Goal: Task Accomplishment & Management: Complete application form

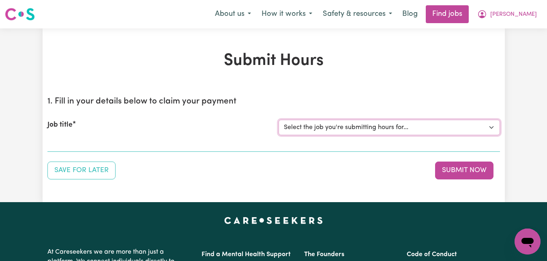
click at [279, 120] on select "Select the job you're submitting hours for... [[PERSON_NAME]] Care worker for s…" at bounding box center [390, 127] width 222 height 15
select select "7268"
click option "[[PERSON_NAME]] Care worker for social interaction in local area for Autistic a…" at bounding box center [0, 0] width 0 height 0
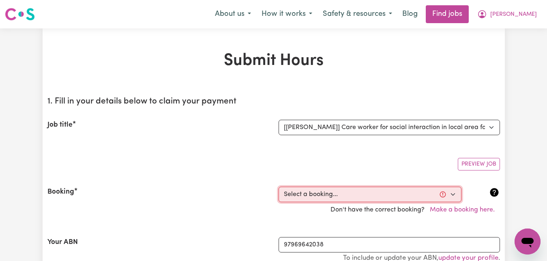
click at [279, 187] on select "Select a booking... [DATE] 09:00am to 03:00pm (RECURRING) [DATE] 09:00am to 03:…" at bounding box center [370, 194] width 183 height 15
select select "336027"
click option "[DATE] 09:00am to 03:00pm (RECURRING)" at bounding box center [0, 0] width 0 height 0
type input "[DATE]"
type input "20"
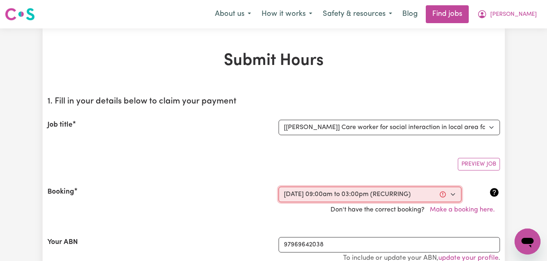
type input "8"
type input "2025"
type input "09:00"
type input "9"
type input "0"
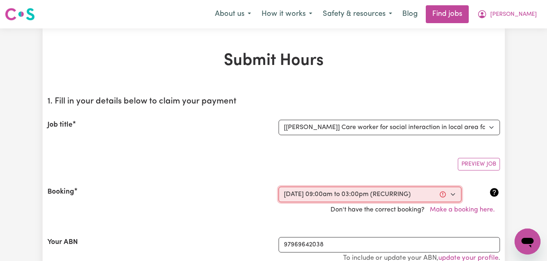
select select "am"
type input "15:00"
type input "3"
type input "0"
select select "pm"
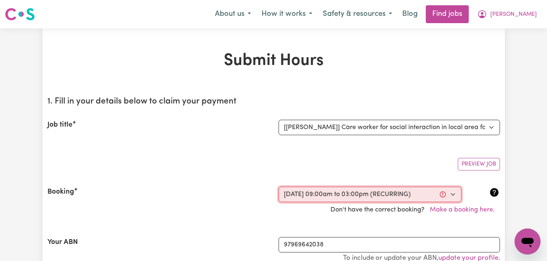
select select "83.16-Weekday"
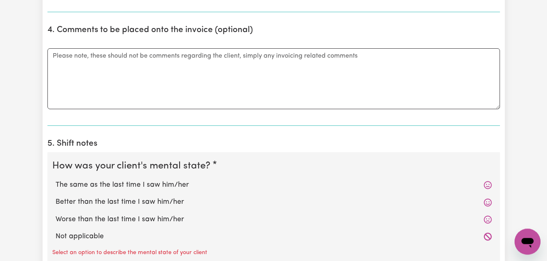
scroll to position [538, 0]
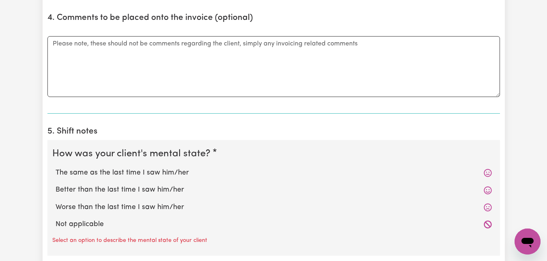
click at [149, 190] on label "Better than the last time I saw him/her" at bounding box center [274, 190] width 437 height 11
click at [56, 185] on input "Better than the last time I saw him/her" at bounding box center [55, 184] width 0 height 0
radio input "true"
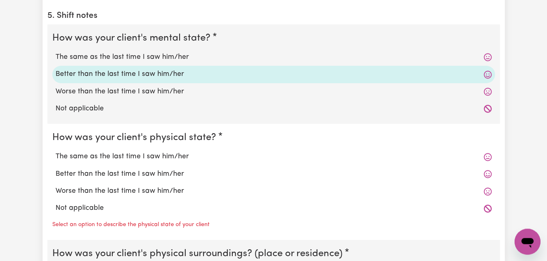
scroll to position [662, 0]
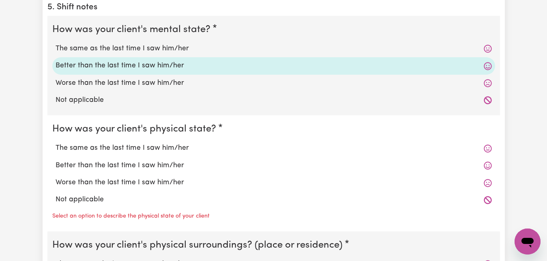
click at [145, 147] on label "The same as the last time I saw him/her" at bounding box center [274, 148] width 437 height 11
click at [56, 143] on input "The same as the last time I saw him/her" at bounding box center [55, 142] width 0 height 0
radio input "true"
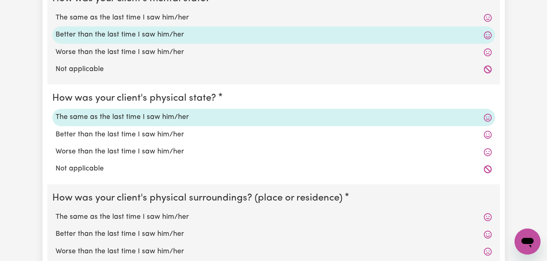
scroll to position [786, 0]
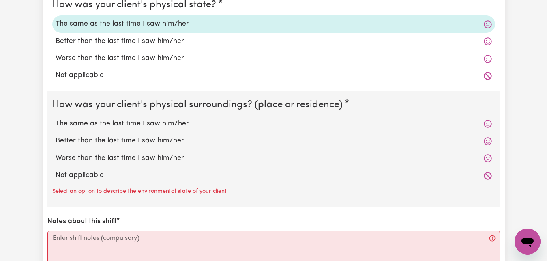
click at [149, 125] on label "The same as the last time I saw him/her" at bounding box center [274, 123] width 437 height 11
click at [56, 118] on input "The same as the last time I saw him/her" at bounding box center [55, 118] width 0 height 0
radio input "true"
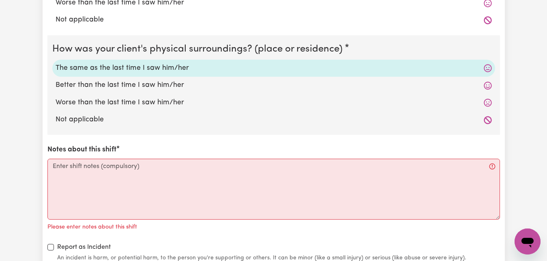
scroll to position [869, 0]
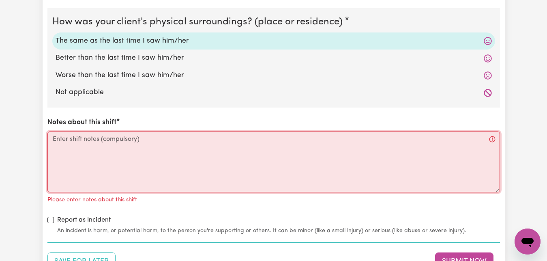
click at [54, 138] on textarea "Notes about this shift" at bounding box center [273, 161] width 453 height 61
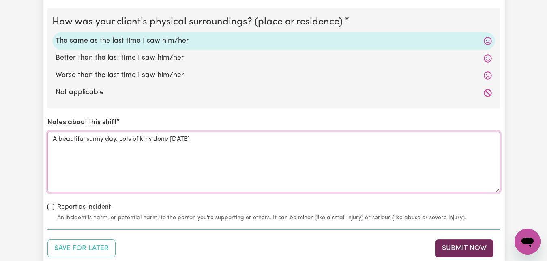
type textarea "A beautiful sunny day. Lots of kms done [DATE]"
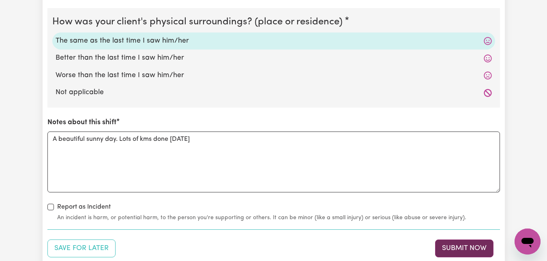
click at [463, 247] on button "Submit Now" at bounding box center [464, 248] width 58 height 18
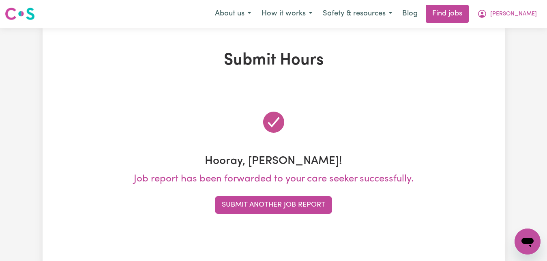
scroll to position [0, 0]
click at [529, 15] on span "[PERSON_NAME]" at bounding box center [514, 14] width 47 height 9
